Goal: Information Seeking & Learning: Learn about a topic

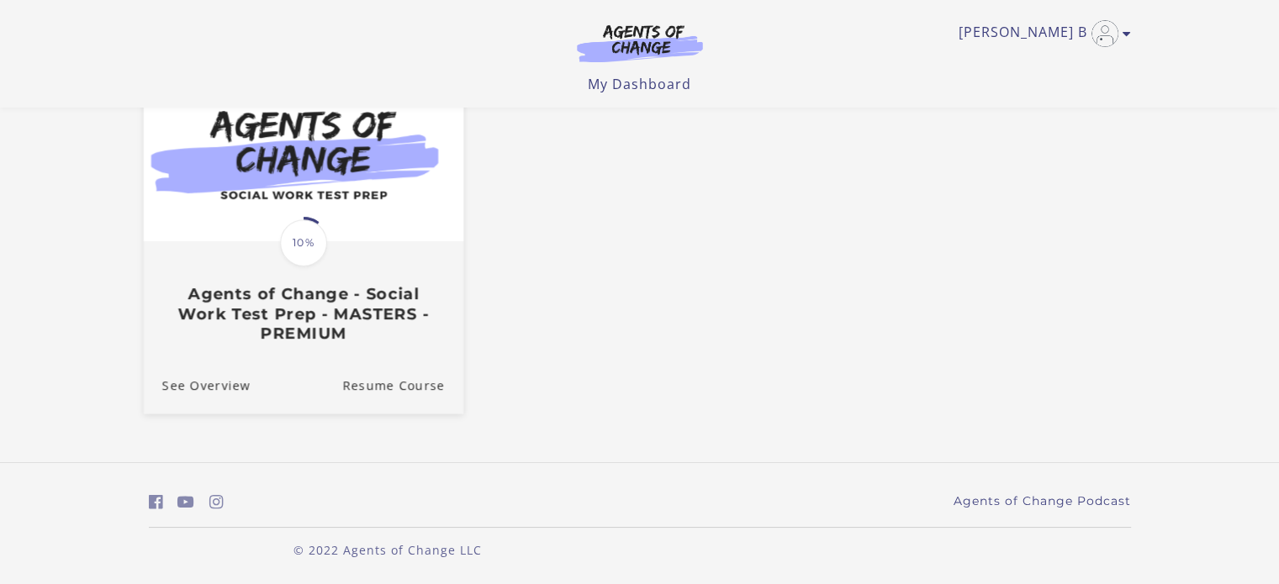
click at [330, 239] on img at bounding box center [303, 156] width 320 height 172
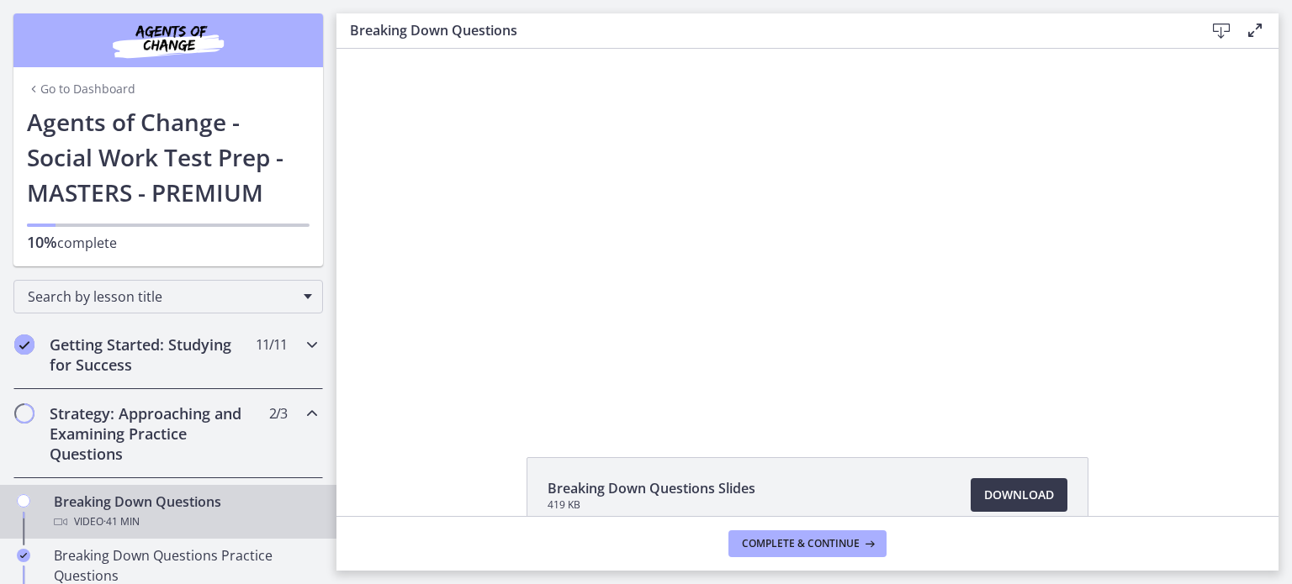
scroll to position [145, 0]
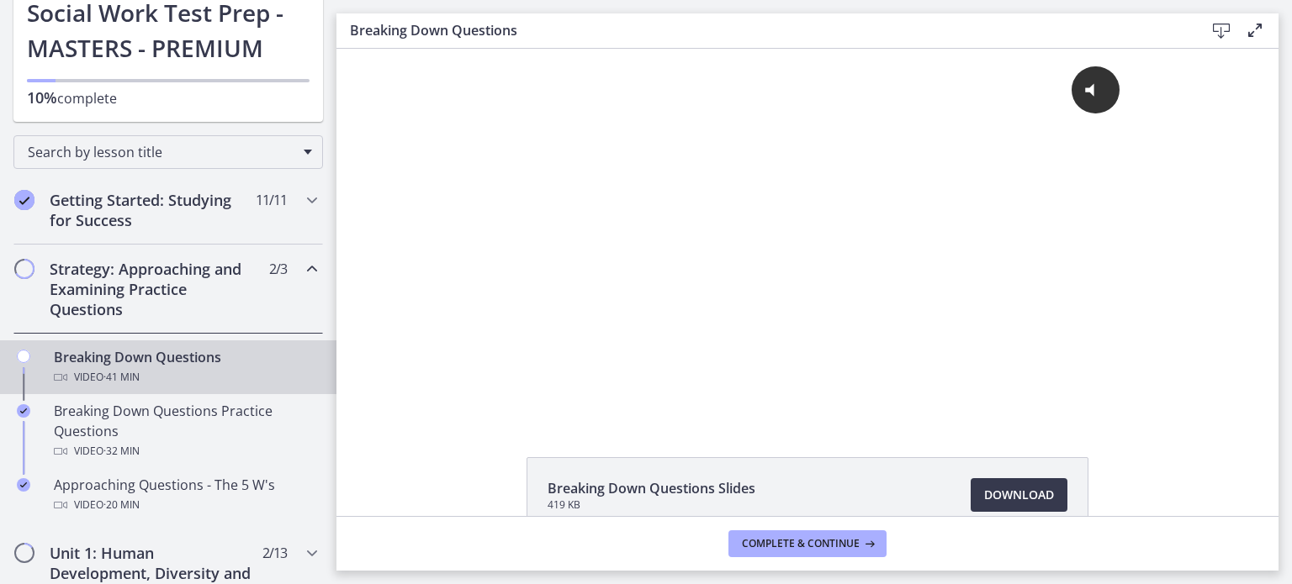
click at [214, 299] on h2 "Strategy: Approaching and Examining Practice Questions" at bounding box center [152, 289] width 205 height 61
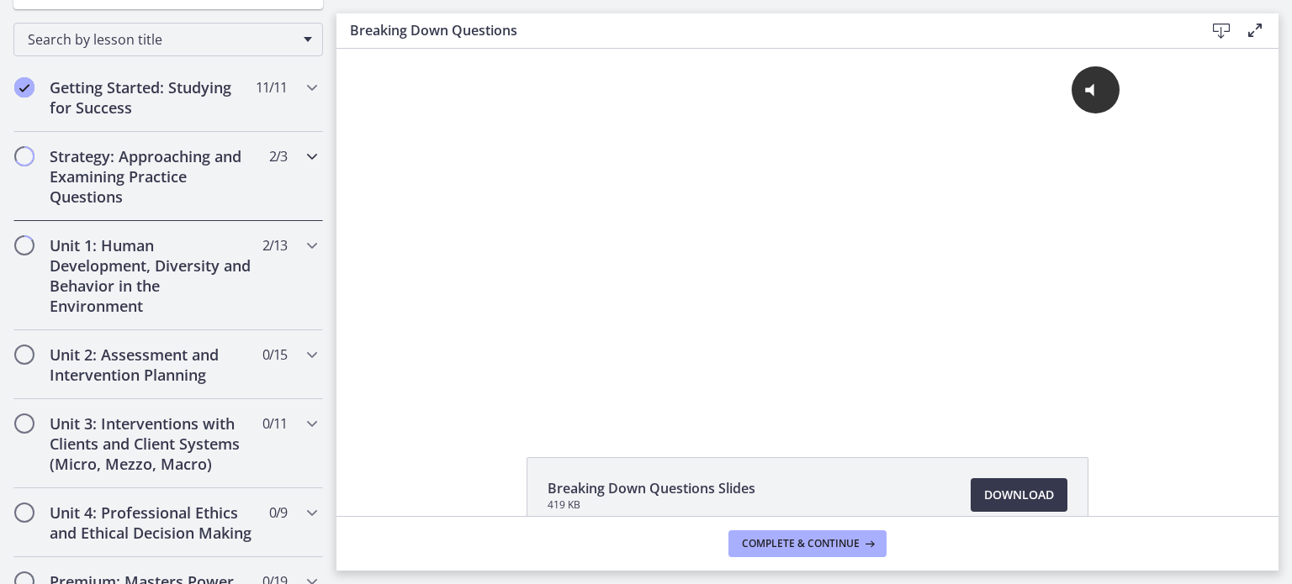
scroll to position [256, 0]
click at [260, 175] on div "Strategy: Approaching and Examining Practice Questions 2 / 3 Completed" at bounding box center [167, 178] width 309 height 89
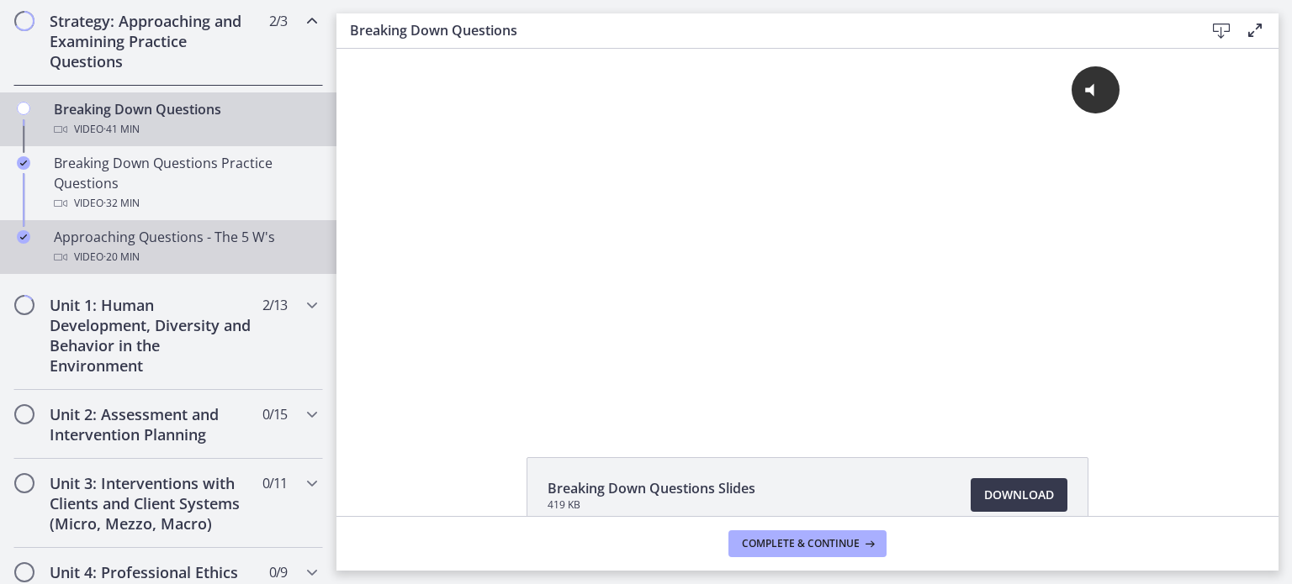
scroll to position [394, 0]
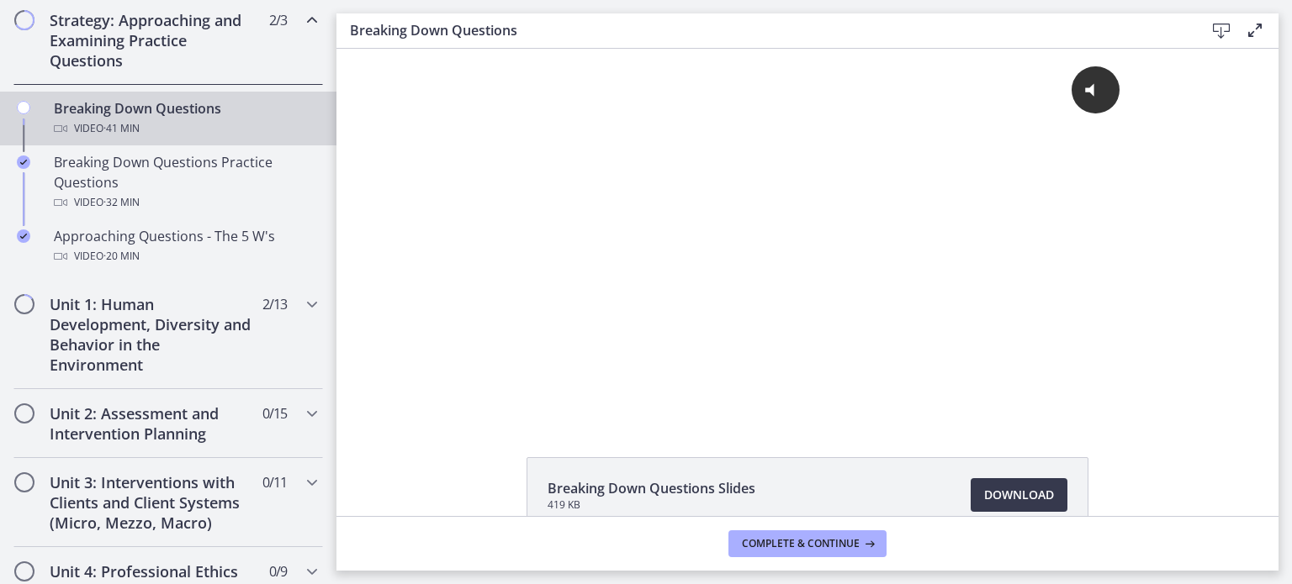
click at [113, 139] on link "Breaking Down Questions Video · 41 min" at bounding box center [168, 119] width 336 height 54
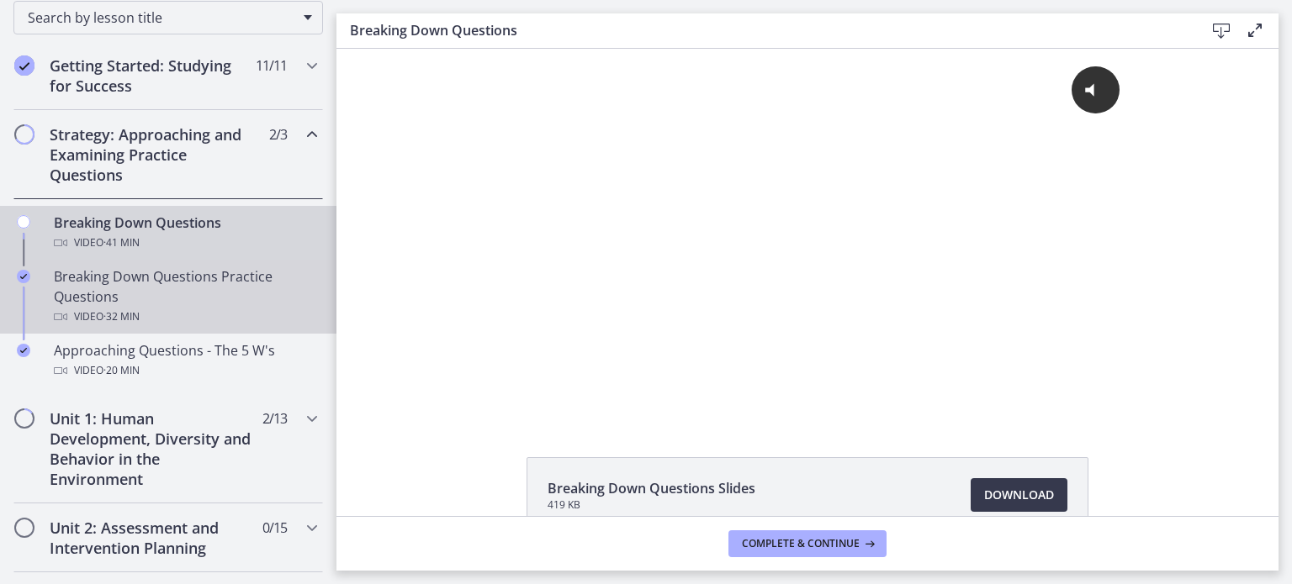
scroll to position [279, 0]
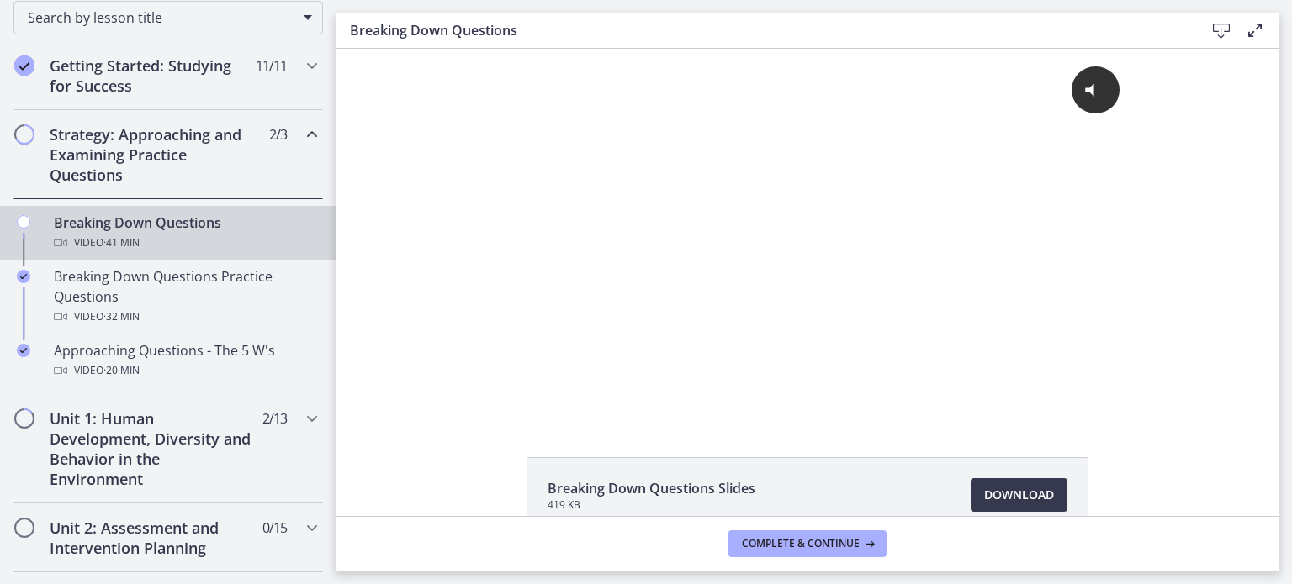
click at [166, 155] on h2 "Strategy: Approaching and Examining Practice Questions" at bounding box center [152, 154] width 205 height 61
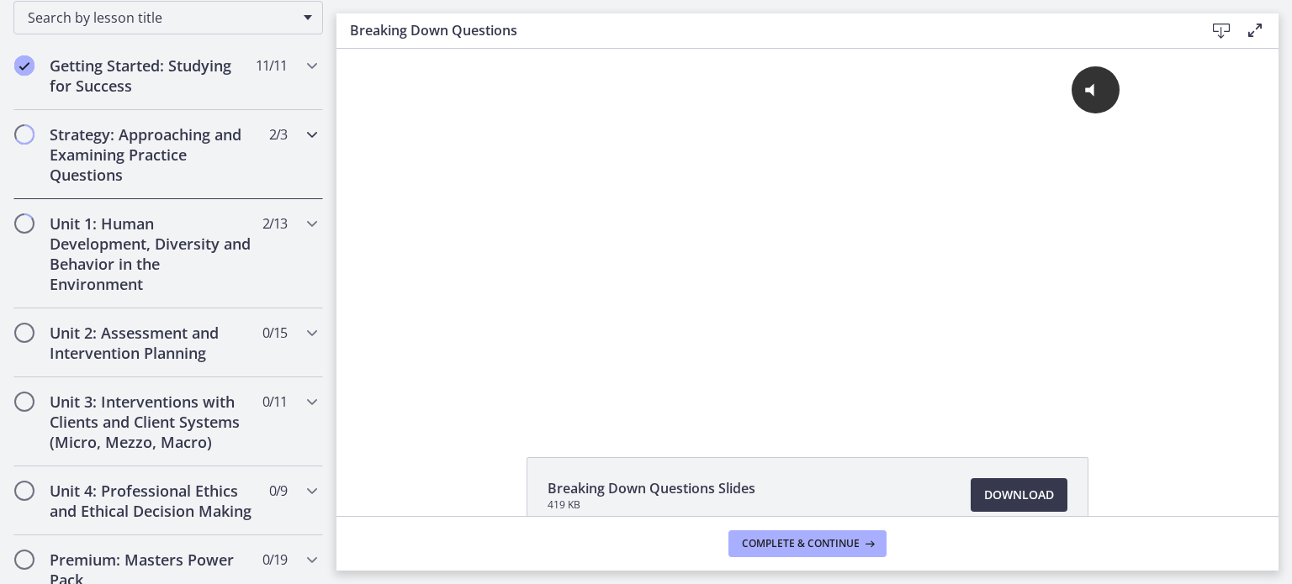
click at [166, 155] on h2 "Strategy: Approaching and Examining Practice Questions" at bounding box center [152, 154] width 205 height 61
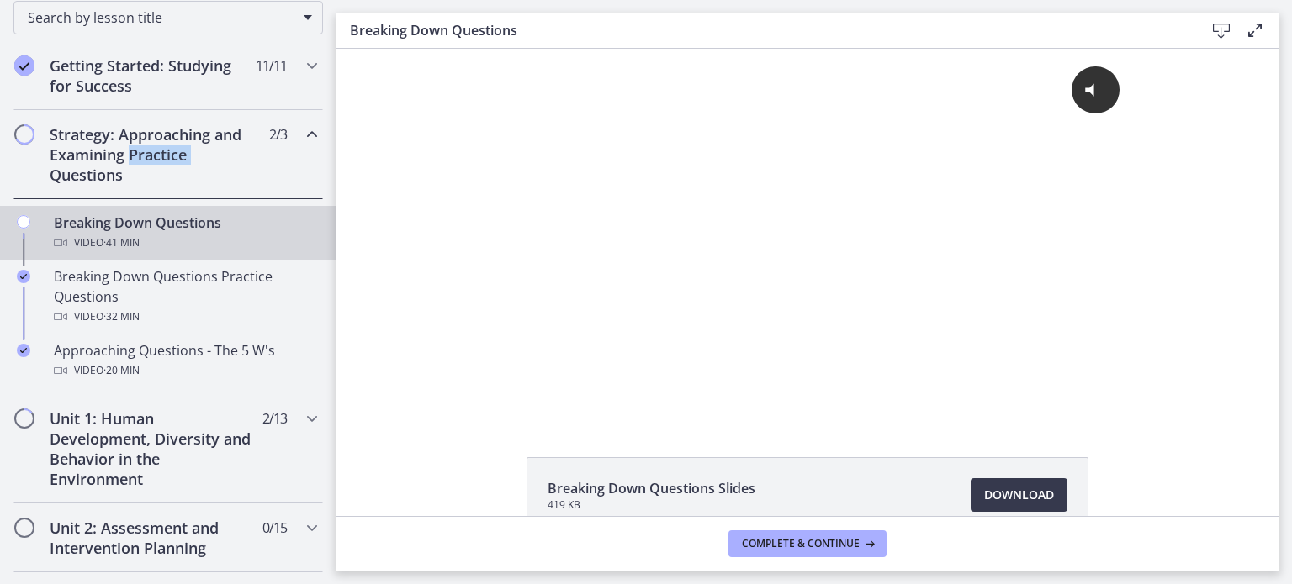
click at [166, 155] on h2 "Strategy: Approaching and Examining Practice Questions" at bounding box center [152, 154] width 205 height 61
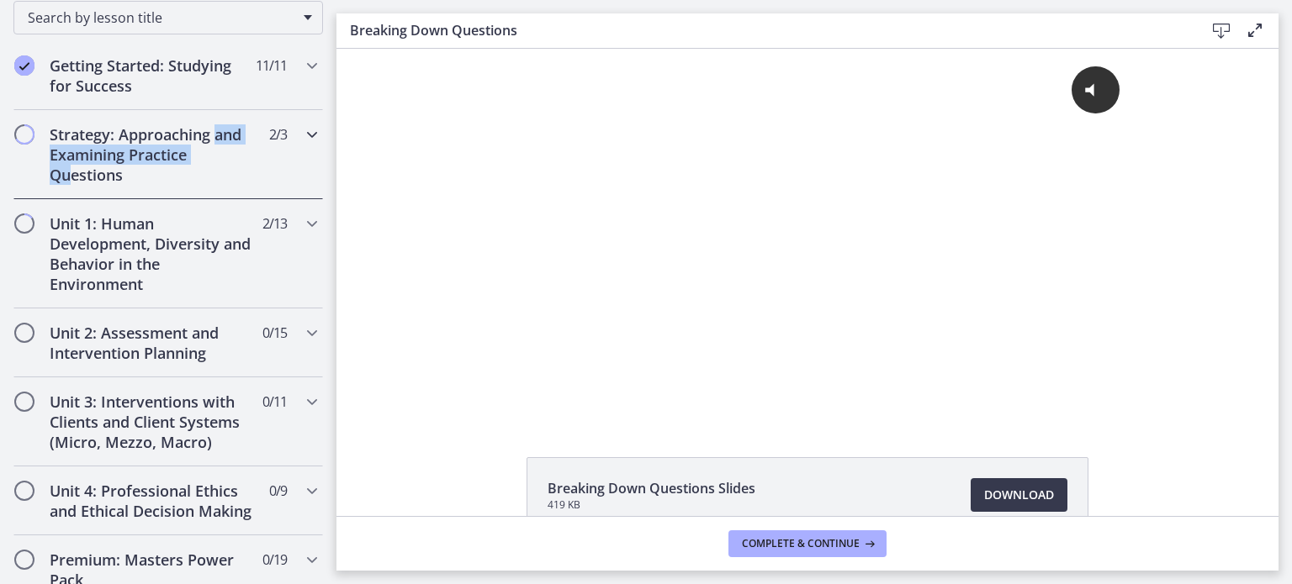
drag, startPoint x: 166, startPoint y: 155, endPoint x: 27, endPoint y: 145, distance: 139.1
click at [27, 145] on div "Strategy: Approaching and Examining Practice Questions 2 / 3 Completed" at bounding box center [167, 154] width 309 height 89
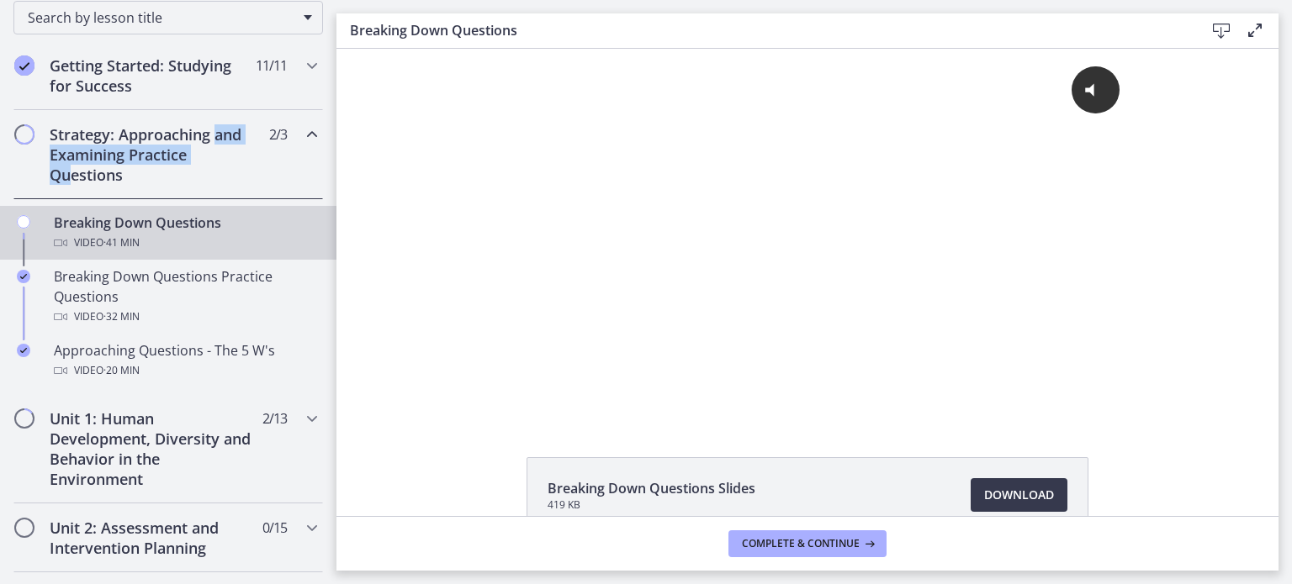
click at [27, 145] on div "Strategy: Approaching and Examining Practice Questions 2 / 3 Completed" at bounding box center [167, 154] width 309 height 89
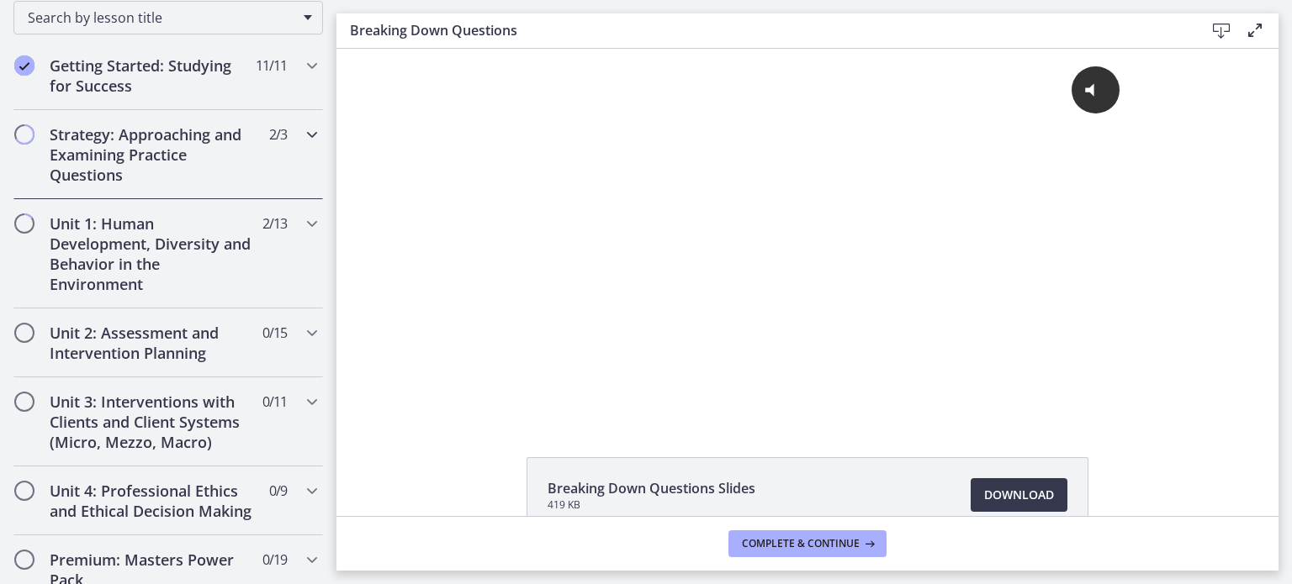
click at [27, 145] on div "Strategy: Approaching and Examining Practice Questions 2 / 3 Completed" at bounding box center [167, 154] width 309 height 89
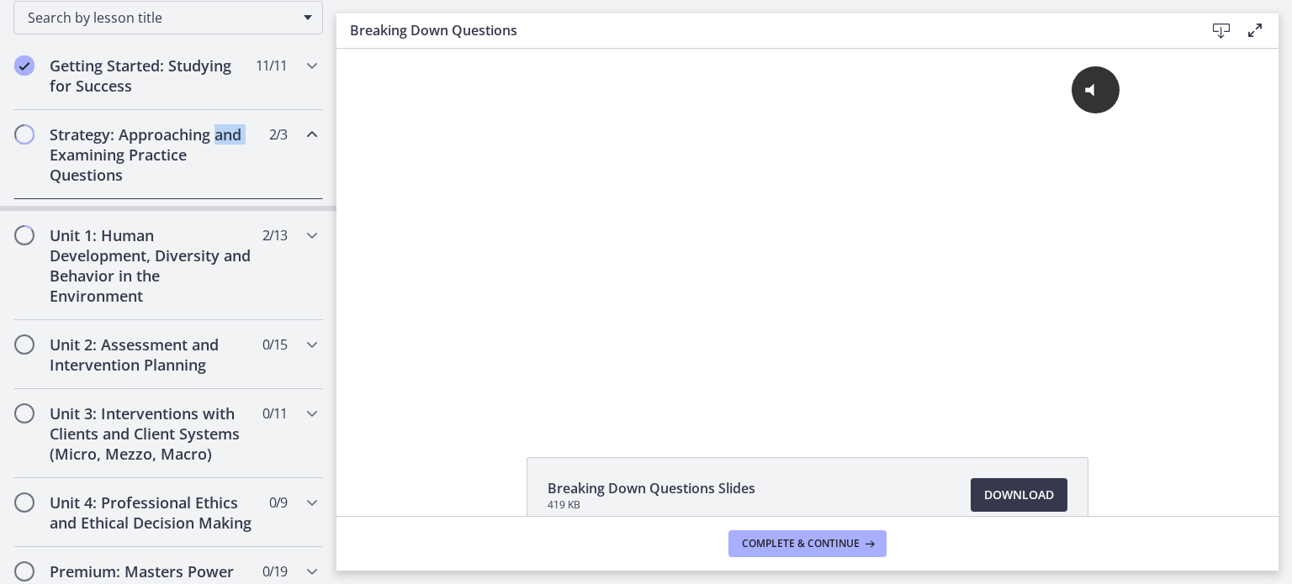
click at [27, 145] on div "Strategy: Approaching and Examining Practice Questions 2 / 3 Completed" at bounding box center [167, 154] width 309 height 89
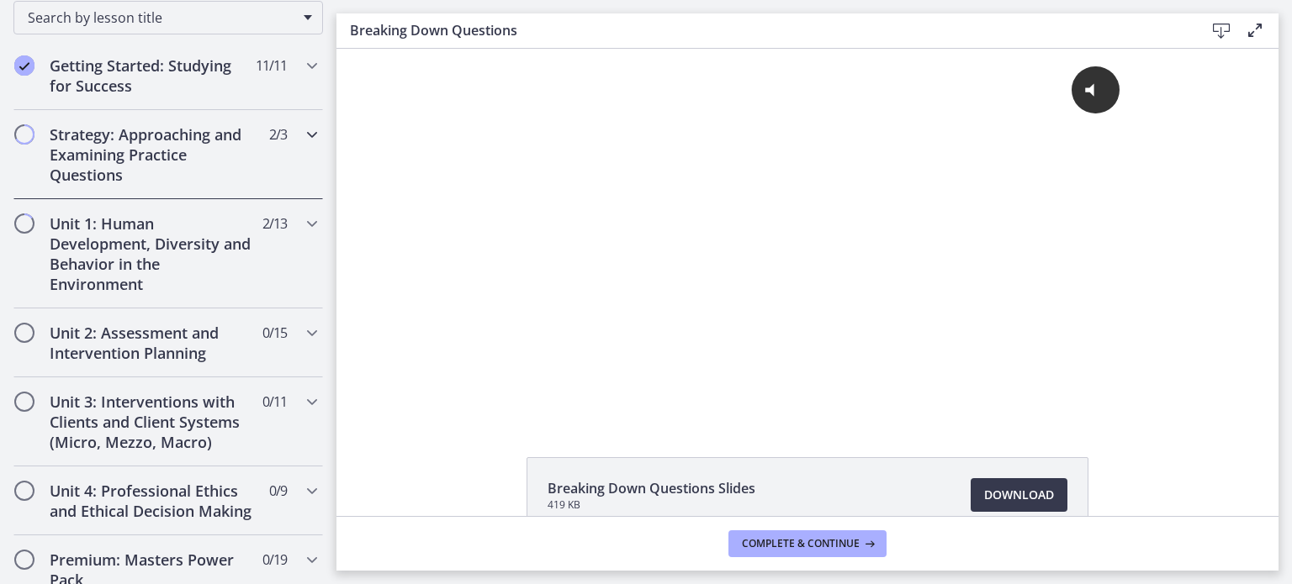
click at [25, 129] on span "Chapters" at bounding box center [24, 134] width 17 height 17
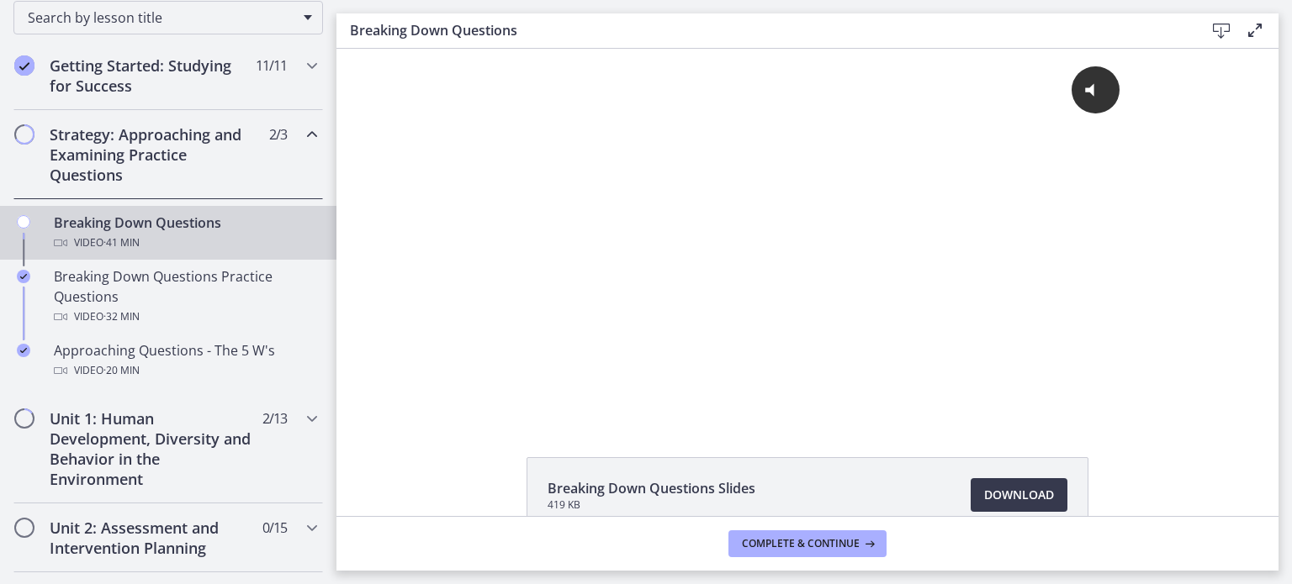
click at [71, 224] on div "Breaking Down Questions Video · 41 min" at bounding box center [185, 233] width 262 height 40
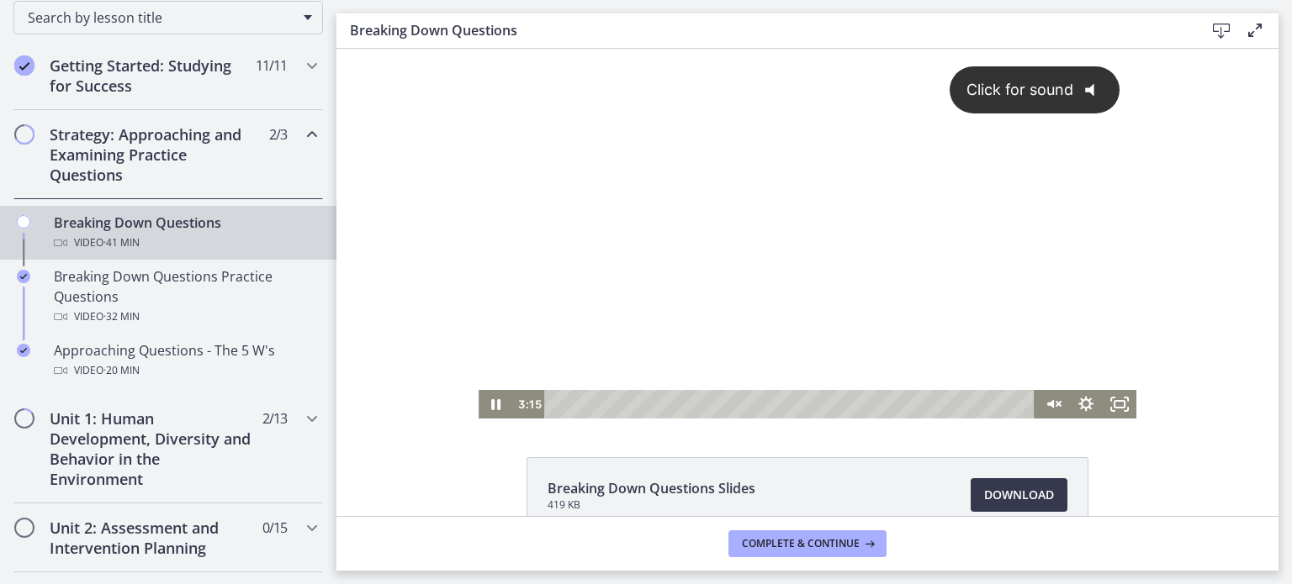
click at [637, 191] on div "Click for sound @keyframes VOLUME_SMALL_WAVE_FLASH { 0% { opacity: 0; } 33% { o…" at bounding box center [807, 219] width 658 height 341
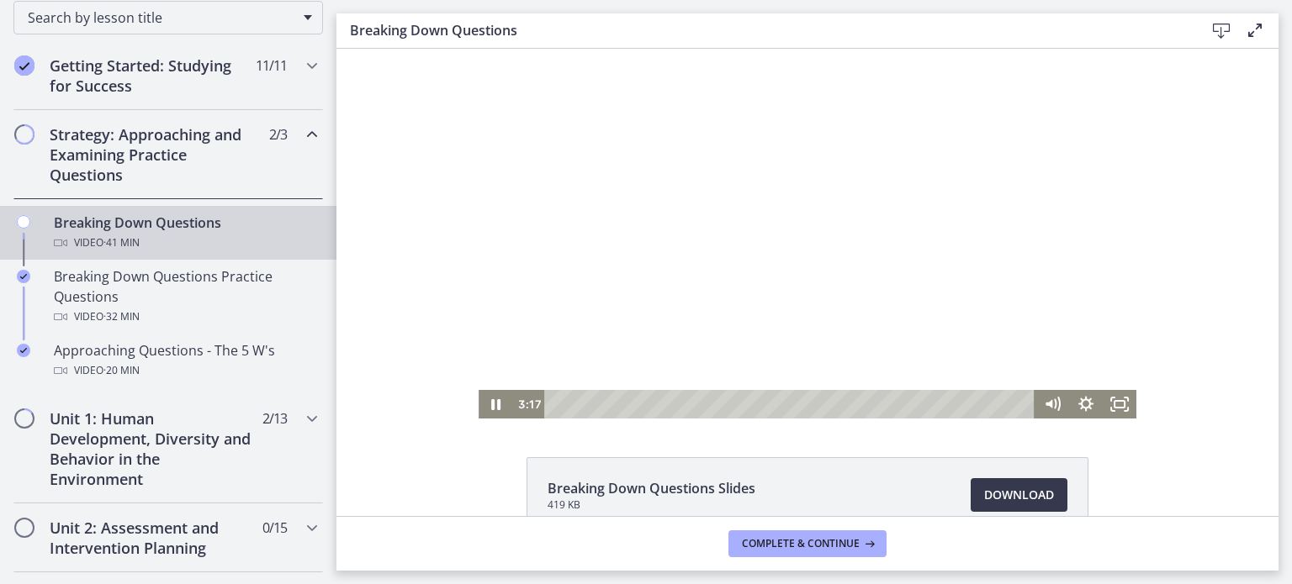
click at [526, 251] on div at bounding box center [807, 234] width 658 height 370
click at [557, 404] on div "Playbar" at bounding box center [792, 404] width 470 height 29
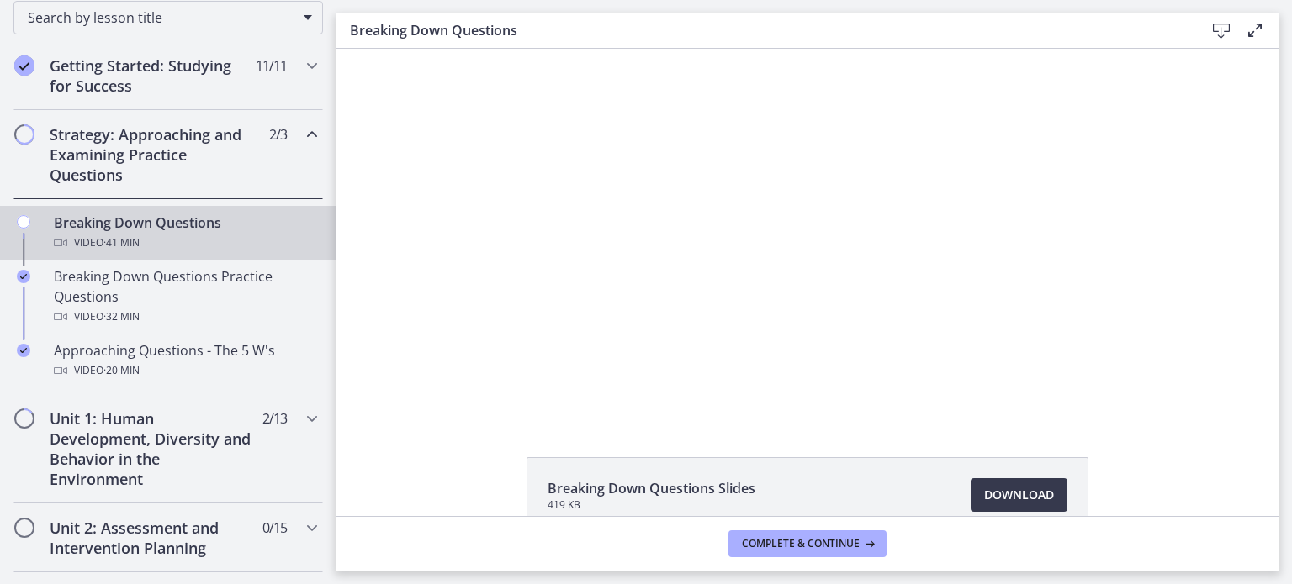
click at [1218, 203] on div "Click for sound @keyframes VOLUME_SMALL_WAVE_FLASH { 0% { opacity: 0; } 33% { o…" at bounding box center [807, 234] width 942 height 370
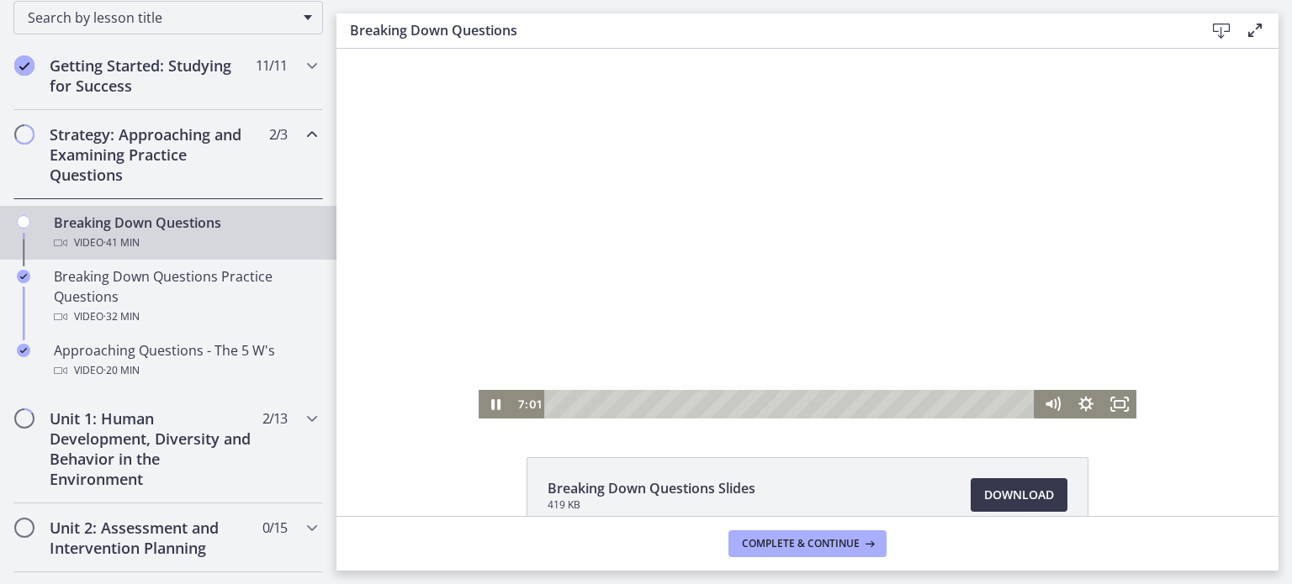
click at [933, 351] on div at bounding box center [807, 234] width 658 height 370
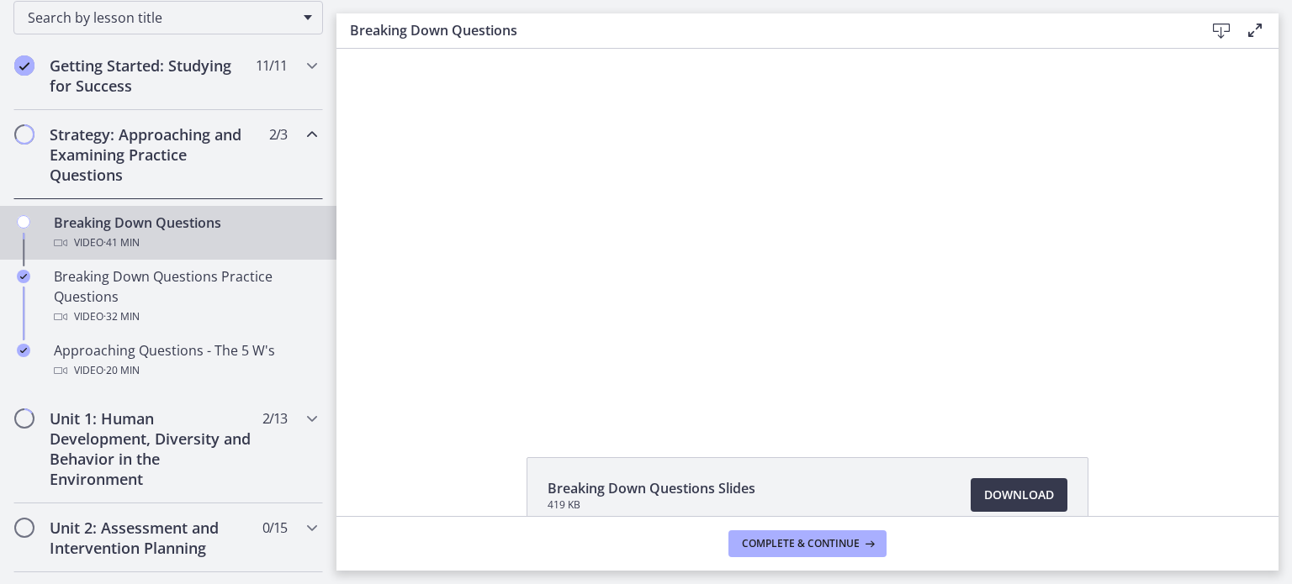
click at [933, 351] on div at bounding box center [807, 234] width 658 height 370
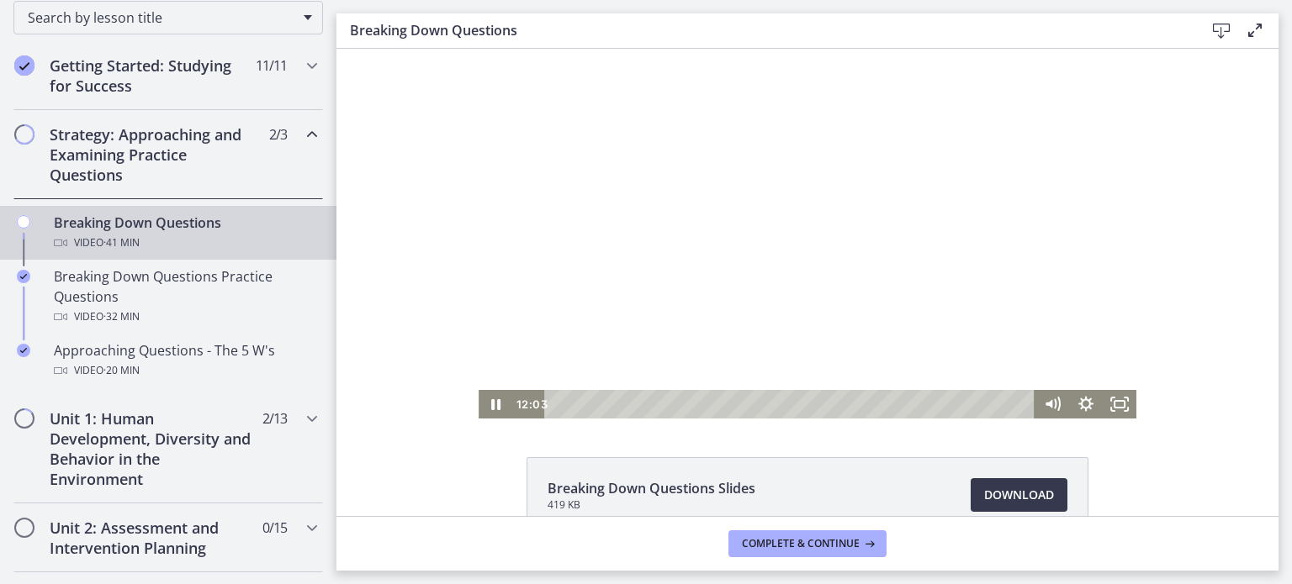
click at [901, 309] on div at bounding box center [807, 234] width 658 height 370
click at [1118, 403] on icon "Fullscreen" at bounding box center [1119, 405] width 40 height 34
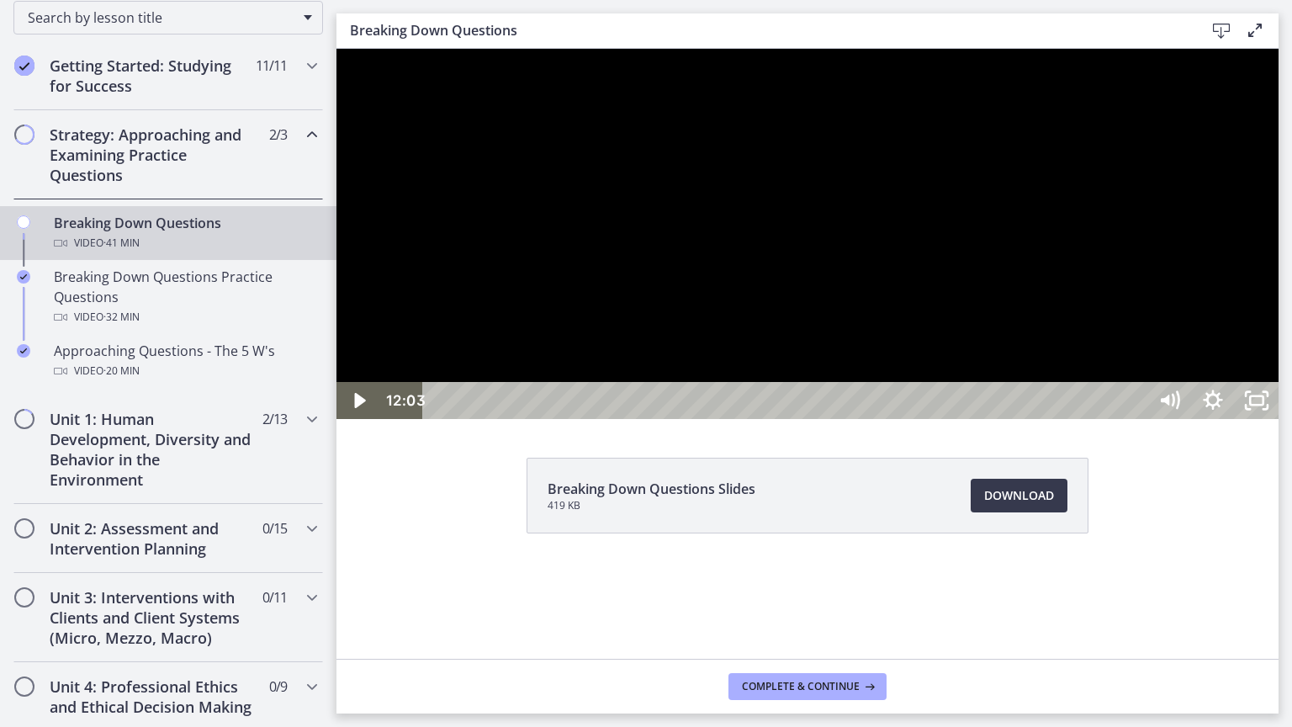
click at [1082, 388] on div at bounding box center [807, 234] width 942 height 370
click at [1111, 315] on div at bounding box center [807, 234] width 942 height 370
click at [1036, 405] on div at bounding box center [807, 234] width 942 height 370
click at [1043, 410] on div at bounding box center [807, 234] width 942 height 370
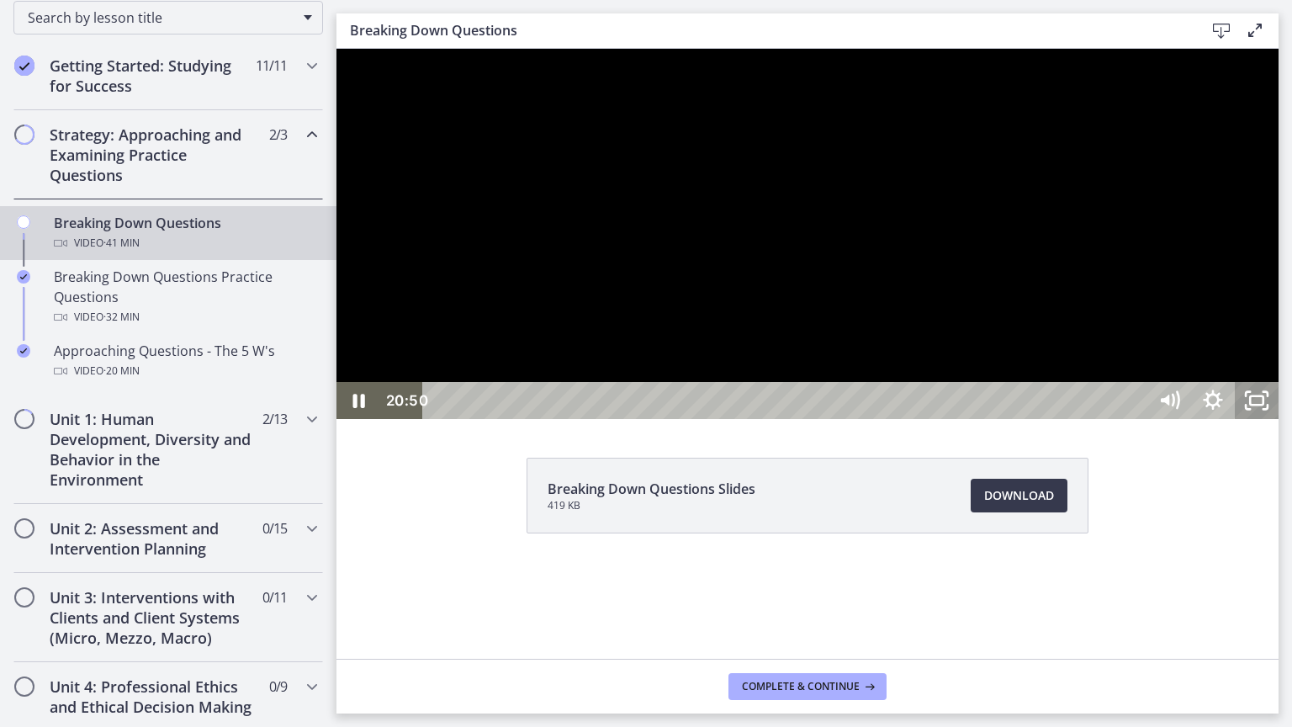
click at [1278, 419] on icon "Unfullscreen" at bounding box center [1256, 400] width 44 height 37
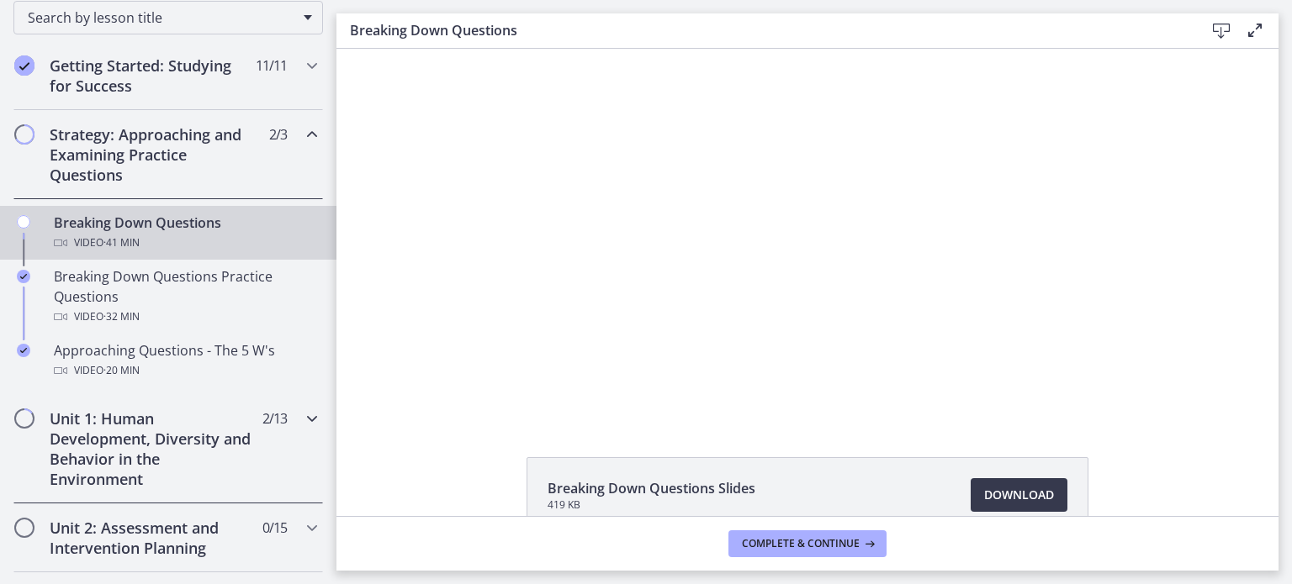
click at [193, 450] on h2 "Unit 1: Human Development, Diversity and Behavior in the Environment" at bounding box center [152, 449] width 205 height 81
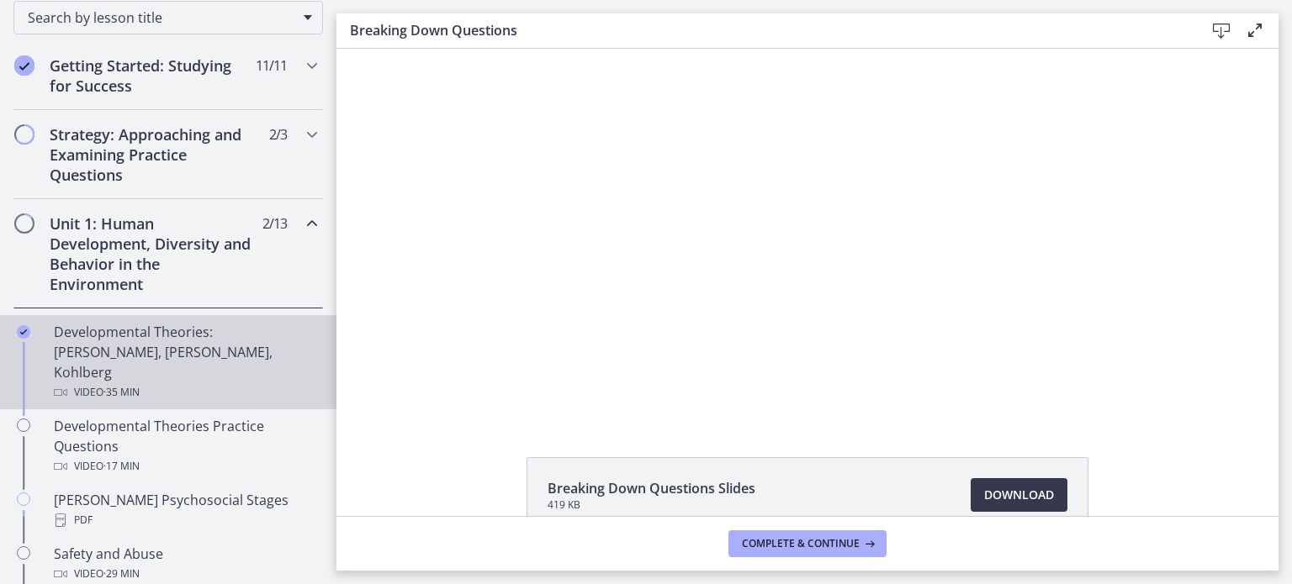
click at [170, 322] on div "Developmental Theories: [PERSON_NAME], [PERSON_NAME], Kohlberg Video · 35 min" at bounding box center [185, 362] width 262 height 81
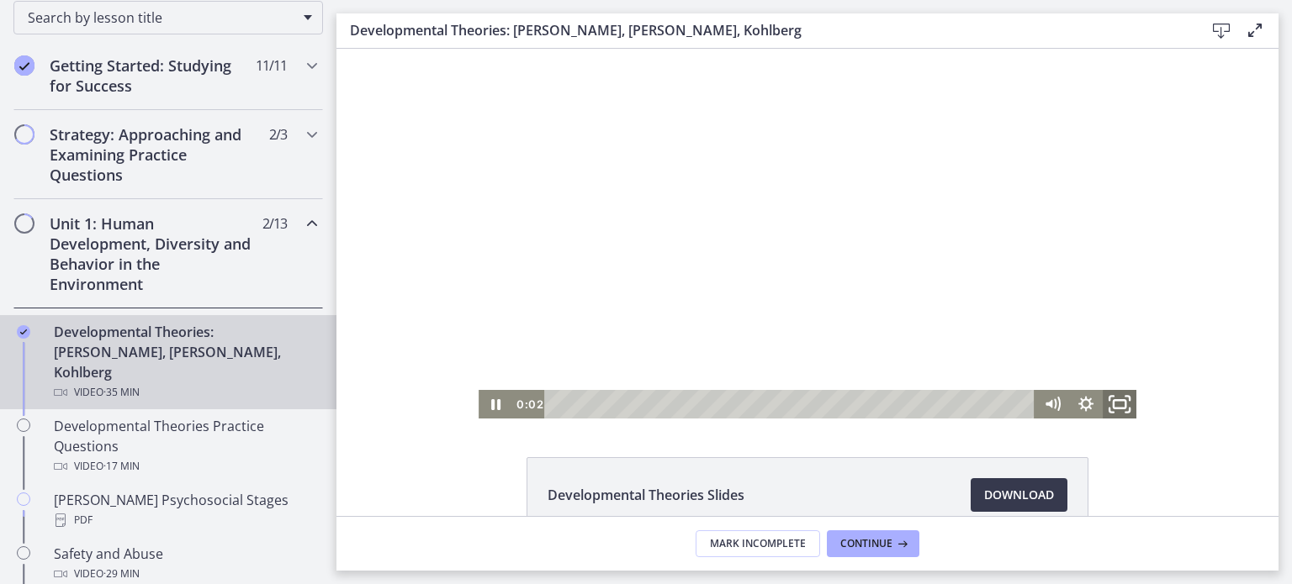
click at [1117, 401] on icon "Fullscreen" at bounding box center [1119, 405] width 40 height 34
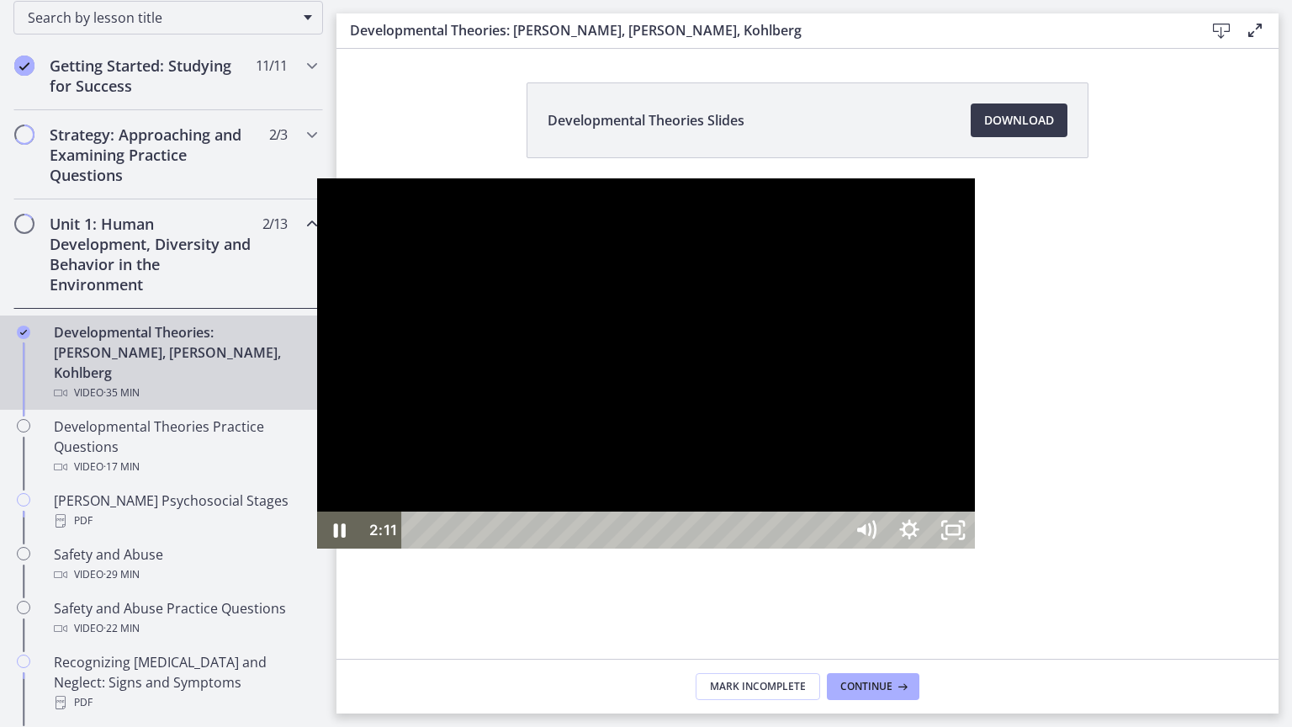
click at [779, 395] on div at bounding box center [646, 363] width 658 height 370
click at [849, 441] on div at bounding box center [646, 363] width 658 height 370
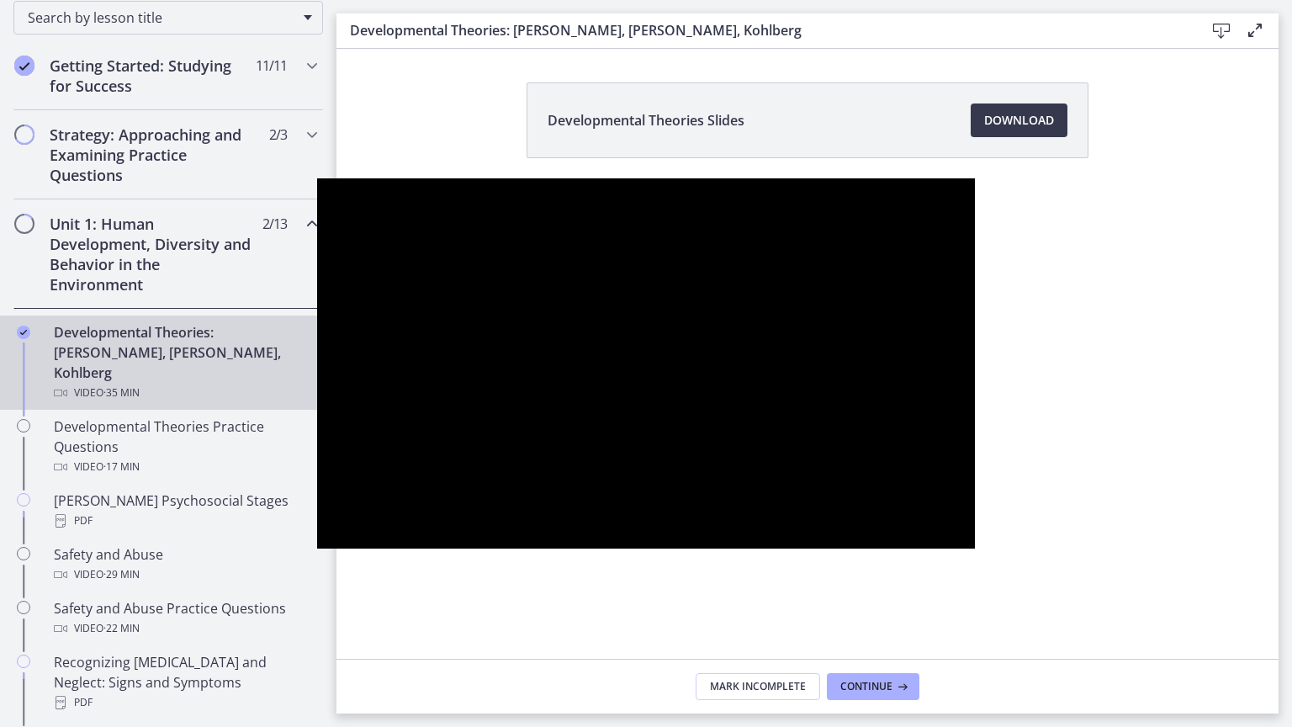
click at [780, 449] on div at bounding box center [646, 363] width 658 height 370
